Goal: Check status: Check status

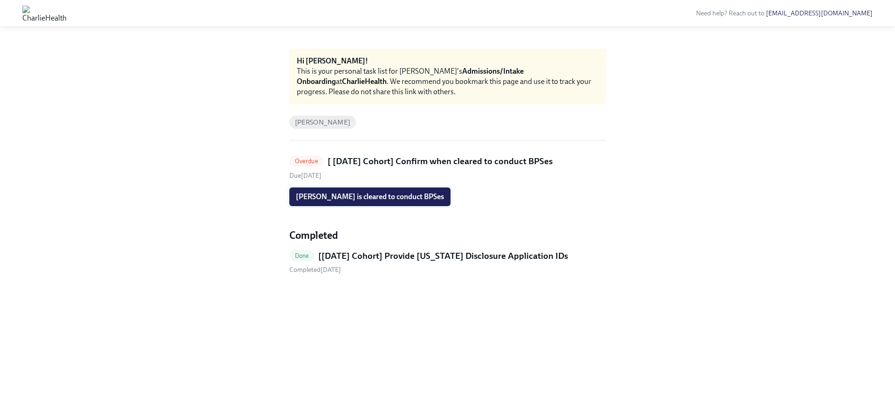
click at [368, 197] on span "[PERSON_NAME] is cleared to conduct BPSes" at bounding box center [370, 196] width 148 height 9
click at [375, 194] on span "Benish Farouqi is cleared to conduct BPSes" at bounding box center [370, 196] width 148 height 9
